Goal: Browse casually: Explore the website without a specific task or goal

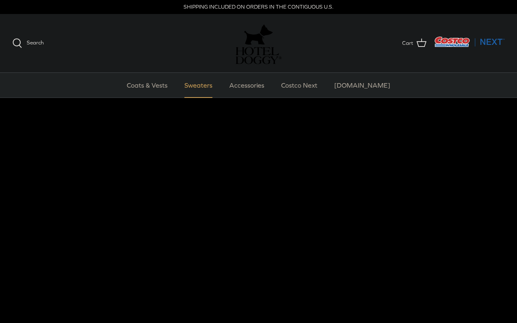
click at [214, 88] on link "Sweaters" at bounding box center [198, 85] width 43 height 25
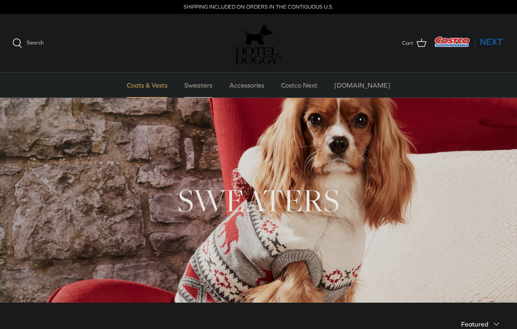
click at [168, 88] on link "Coats & Vests" at bounding box center [147, 85] width 56 height 25
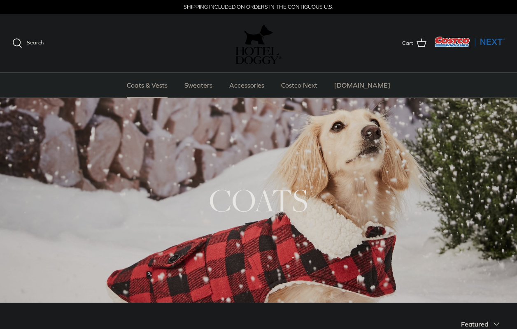
scroll to position [152, 0]
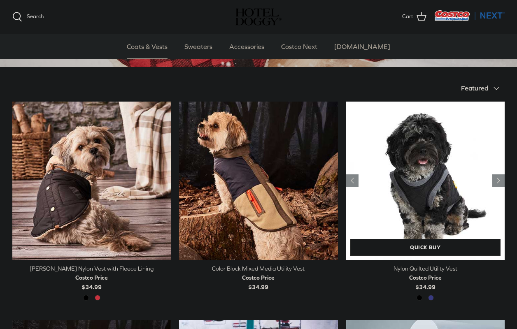
click at [424, 188] on img "Nylon Quilted Utility Vest" at bounding box center [425, 181] width 158 height 158
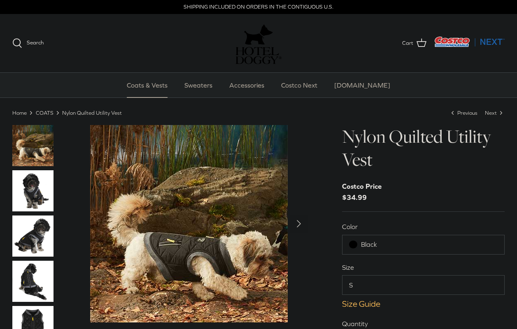
click at [33, 243] on img "Thumbnail Link" at bounding box center [32, 236] width 41 height 41
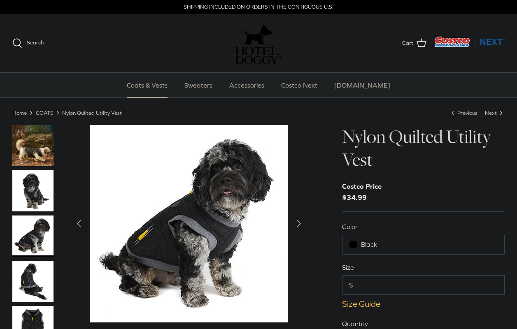
click at [42, 281] on img "Thumbnail Link" at bounding box center [32, 281] width 41 height 41
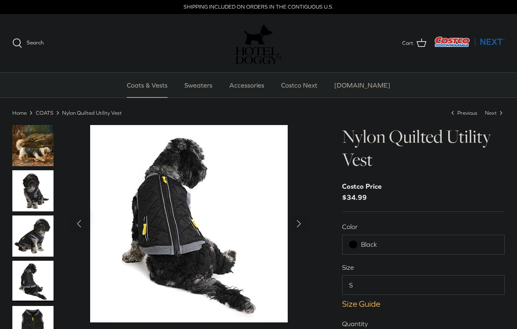
click at [39, 322] on img "Thumbnail Link" at bounding box center [32, 326] width 41 height 41
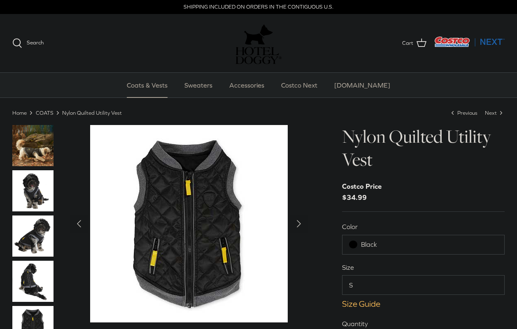
drag, startPoint x: 28, startPoint y: 179, endPoint x: 63, endPoint y: 222, distance: 55.2
click at [28, 181] on img "Thumbnail Link" at bounding box center [32, 190] width 41 height 41
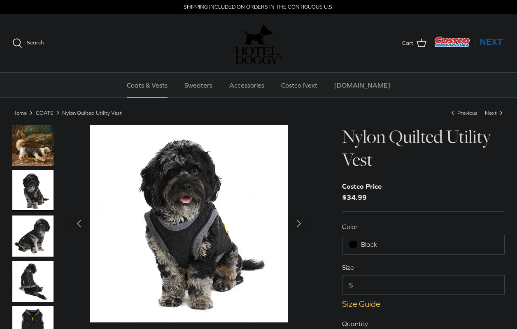
click at [40, 143] on img "Thumbnail Link" at bounding box center [32, 145] width 41 height 41
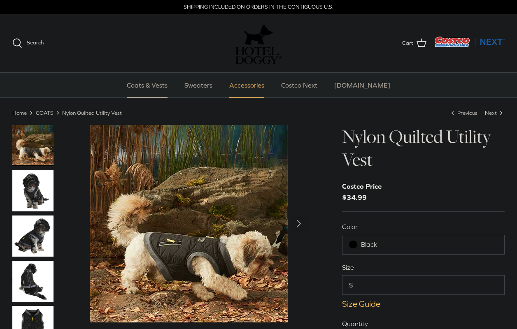
click at [251, 91] on link "Accessories" at bounding box center [247, 85] width 50 height 25
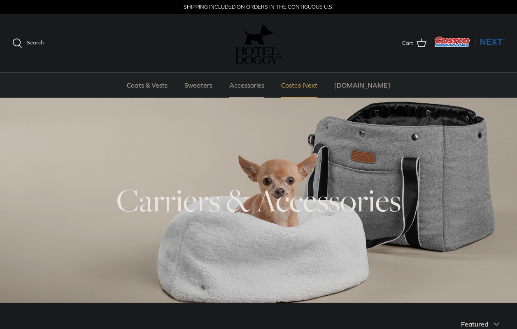
click at [293, 86] on link "Costco Next" at bounding box center [298, 85] width 51 height 25
